Goal: Task Accomplishment & Management: Manage account settings

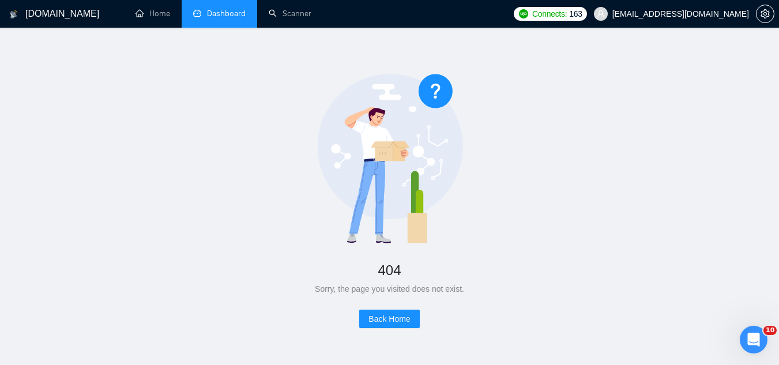
click at [231, 12] on link "Dashboard" at bounding box center [219, 14] width 52 height 10
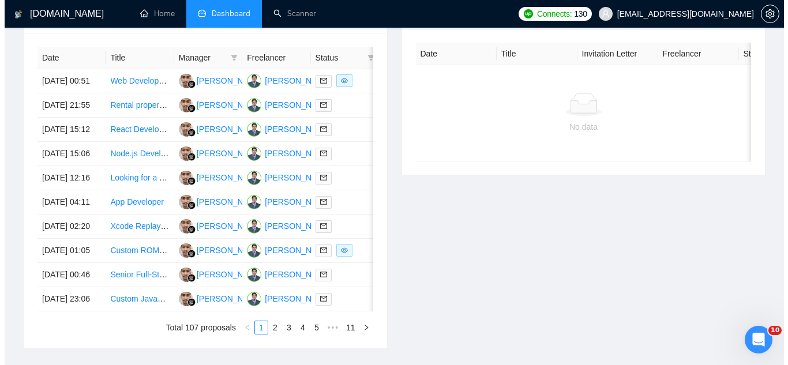
scroll to position [461, 0]
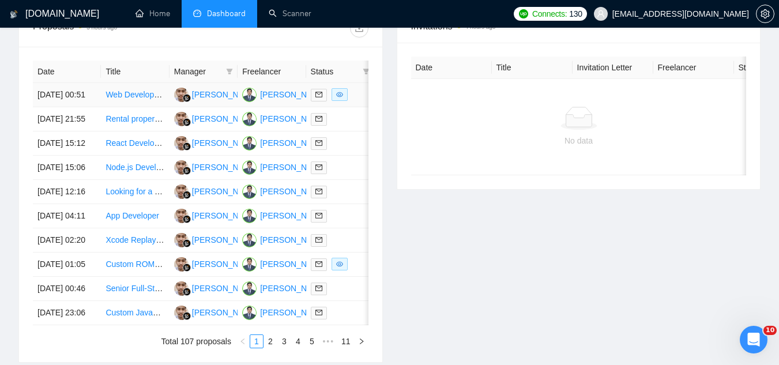
click at [140, 107] on td "Web Developer Needed to Add Basic Booking Functionality to MVP Sports Mentorshi…" at bounding box center [135, 95] width 68 height 24
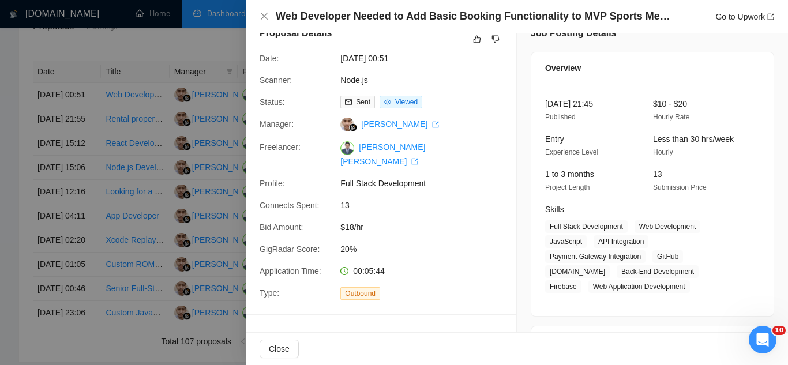
scroll to position [0, 0]
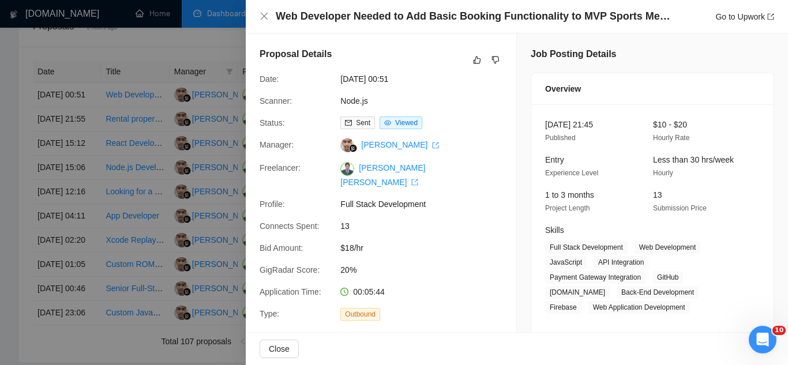
click at [197, 46] on div at bounding box center [394, 182] width 788 height 365
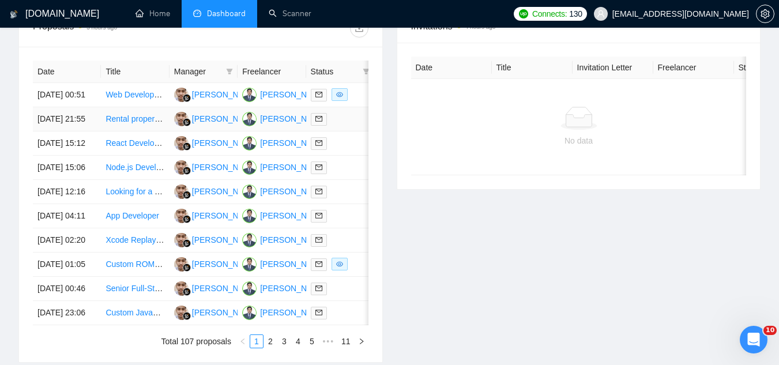
click at [149, 132] on td "Rental property management IOS app" at bounding box center [135, 119] width 68 height 24
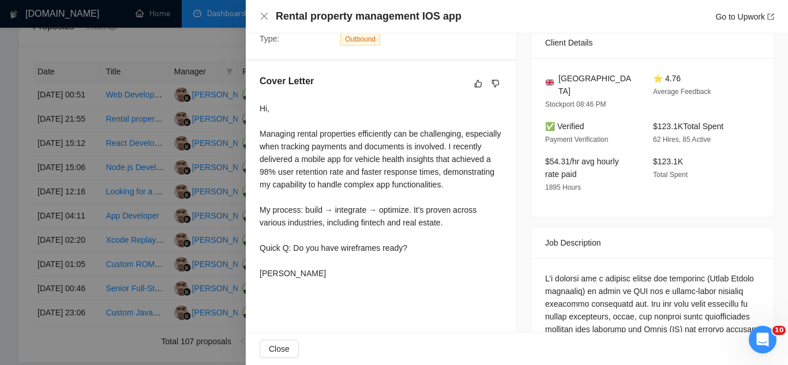
scroll to position [288, 0]
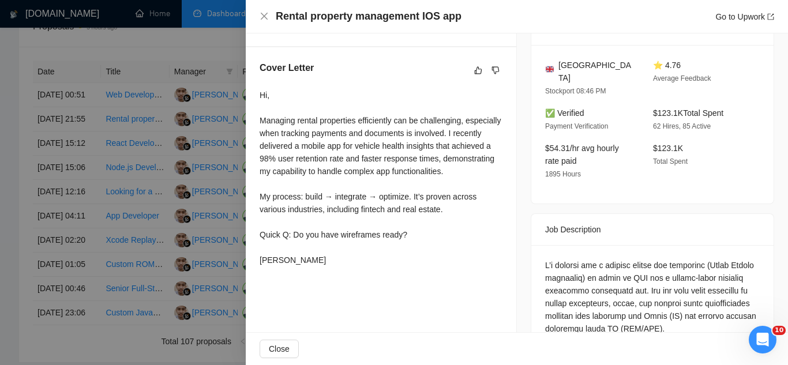
click at [152, 47] on div at bounding box center [394, 182] width 788 height 365
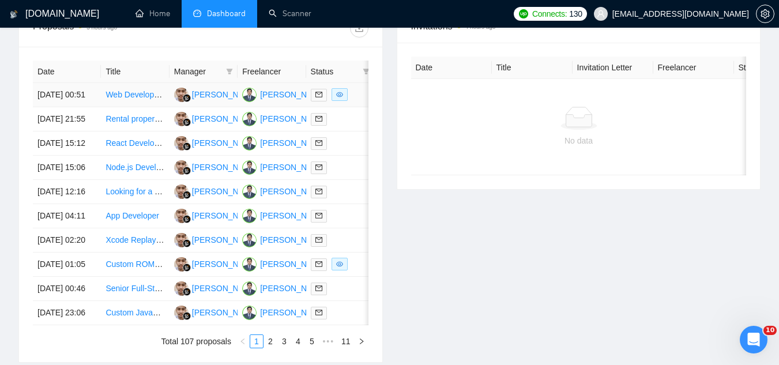
click at [152, 99] on link "Web Developer Needed to Add Basic Booking Functionality to MVP Sports Mentorshi…" at bounding box center [276, 94] width 341 height 9
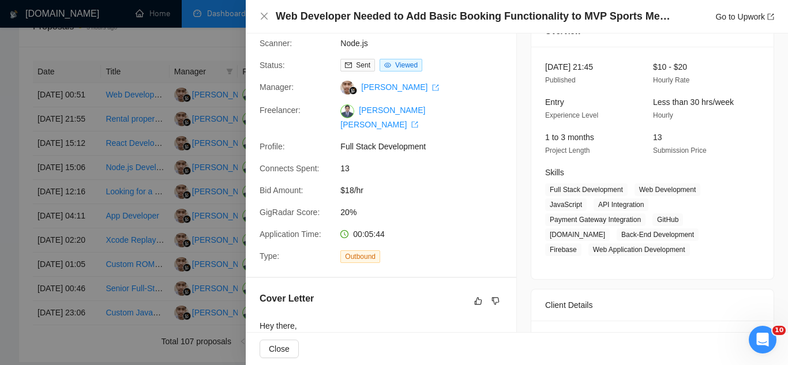
scroll to position [0, 0]
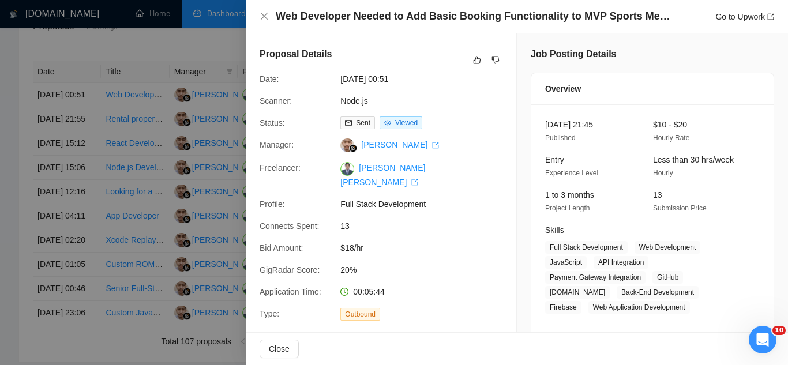
click at [138, 114] on div at bounding box center [394, 182] width 788 height 365
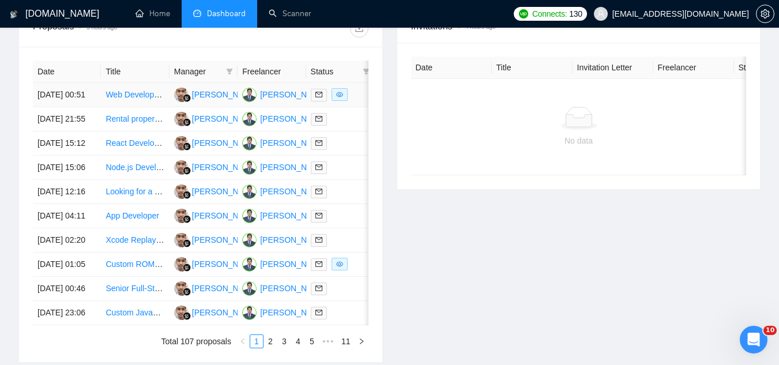
click at [133, 107] on td "Web Developer Needed to Add Basic Booking Functionality to MVP Sports Mentorshi…" at bounding box center [135, 95] width 68 height 24
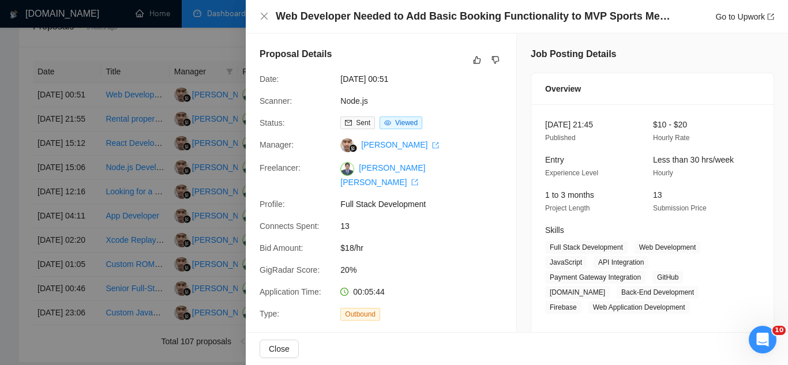
click at [140, 149] on div at bounding box center [394, 182] width 788 height 365
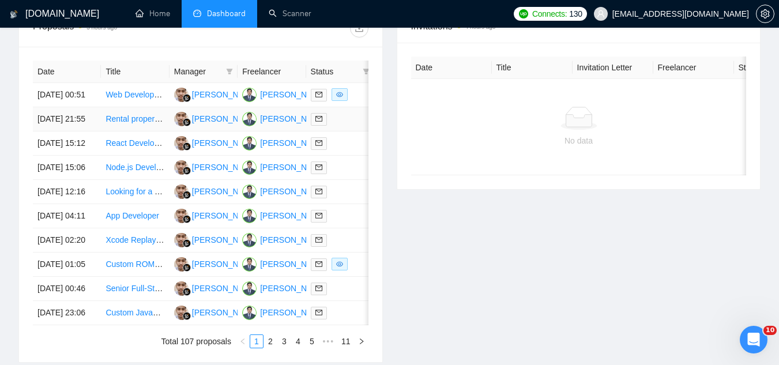
click at [140, 132] on td "Rental property management IOS app" at bounding box center [135, 119] width 68 height 24
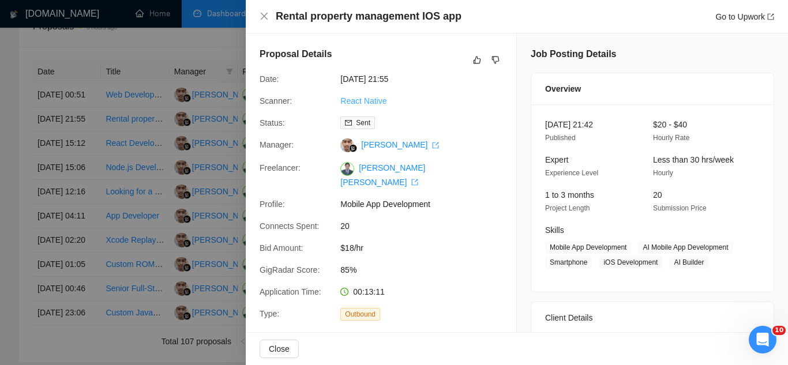
click at [351, 105] on link "React Native" at bounding box center [363, 100] width 46 height 9
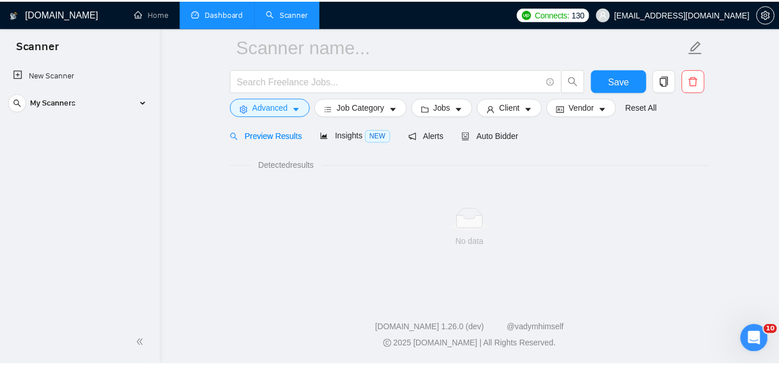
scroll to position [46, 0]
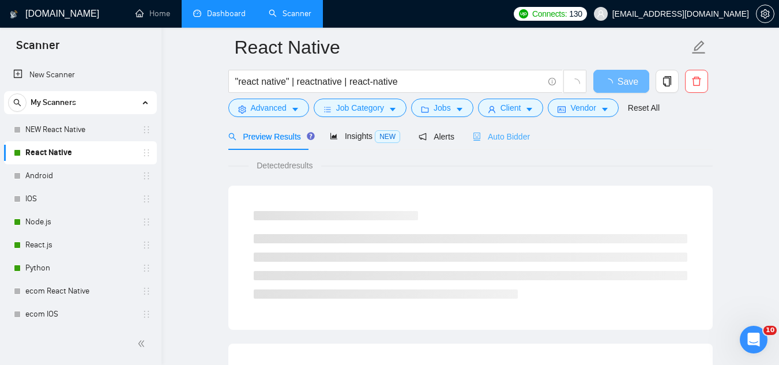
click at [510, 144] on div "Auto Bidder" at bounding box center [501, 136] width 57 height 27
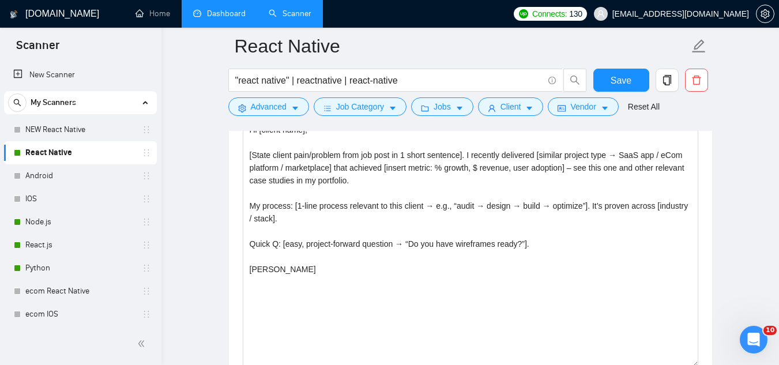
scroll to position [1315, 0]
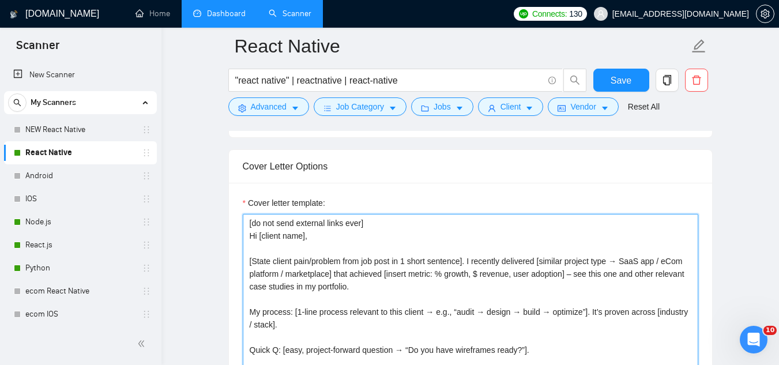
click at [396, 333] on textarea "[do not send external links ever] Hi [client name], [State client pain/problem …" at bounding box center [471, 344] width 456 height 260
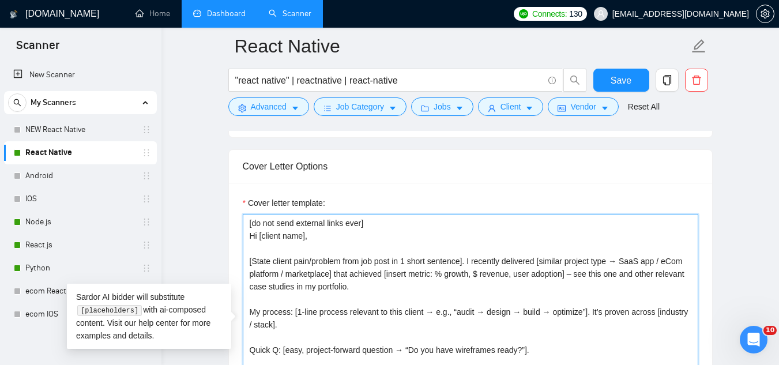
click at [401, 332] on textarea "[do not send external links ever] Hi [client name], [State client pain/problem …" at bounding box center [471, 344] width 456 height 260
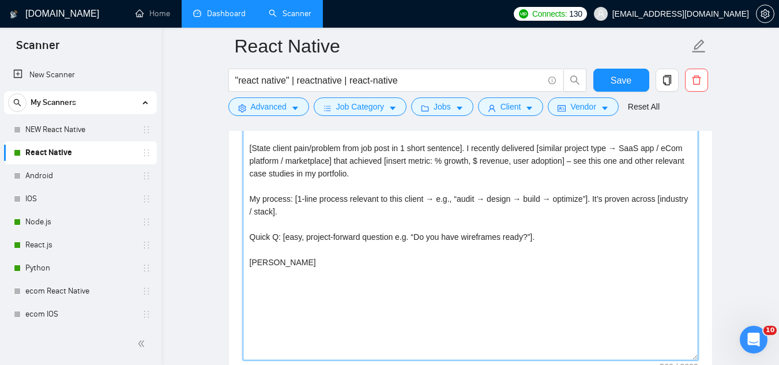
scroll to position [1430, 0]
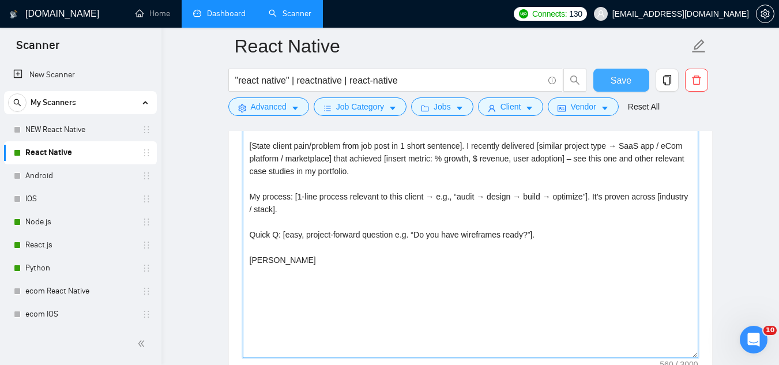
type textarea "[do not send external links ever] Hi [client name], [State client pain/problem …"
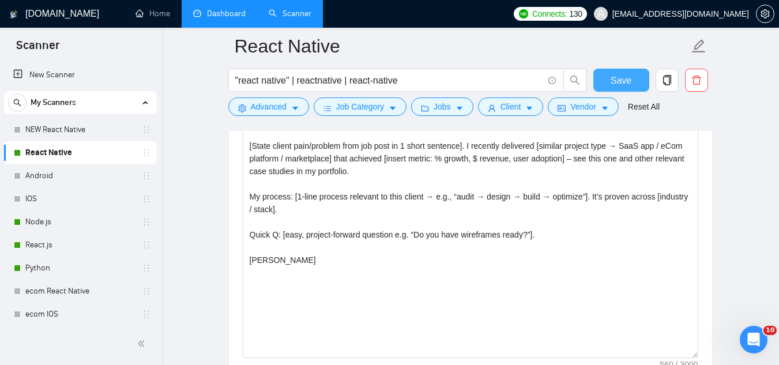
click at [624, 84] on span "Save" at bounding box center [621, 80] width 21 height 14
